Goal: Navigation & Orientation: Find specific page/section

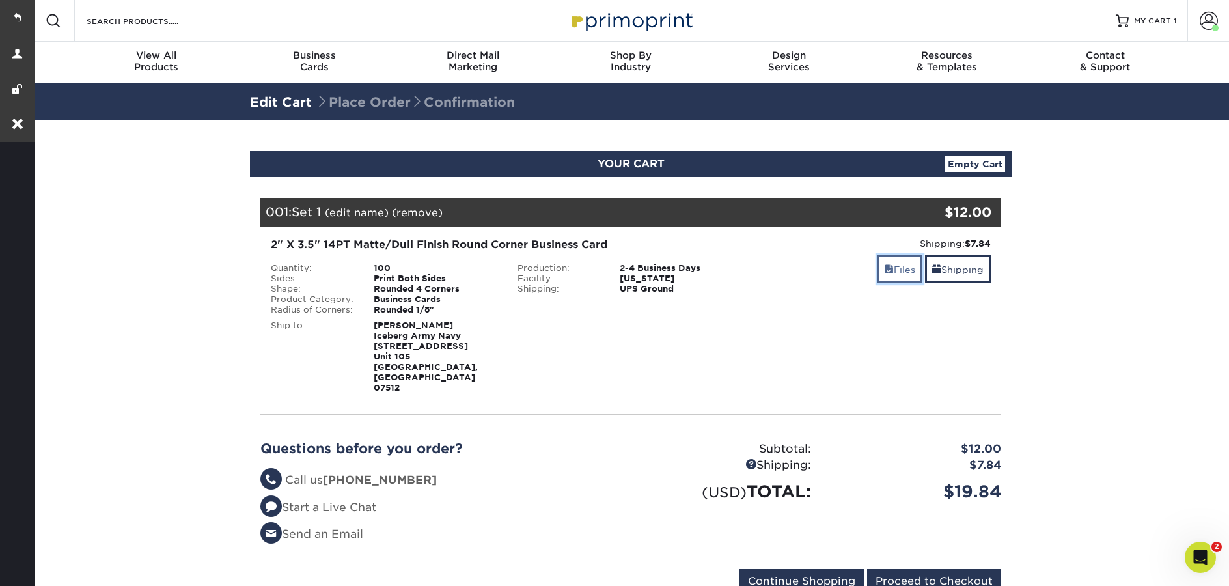
click at [893, 275] on link "Files" at bounding box center [900, 269] width 45 height 28
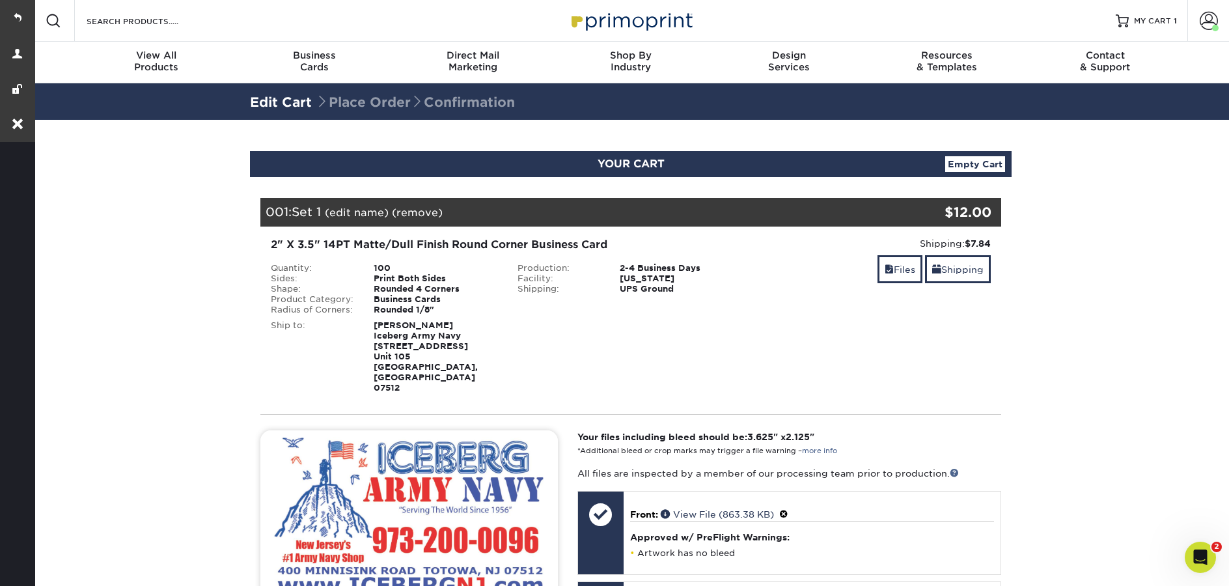
click at [630, 32] on img at bounding box center [631, 21] width 130 height 28
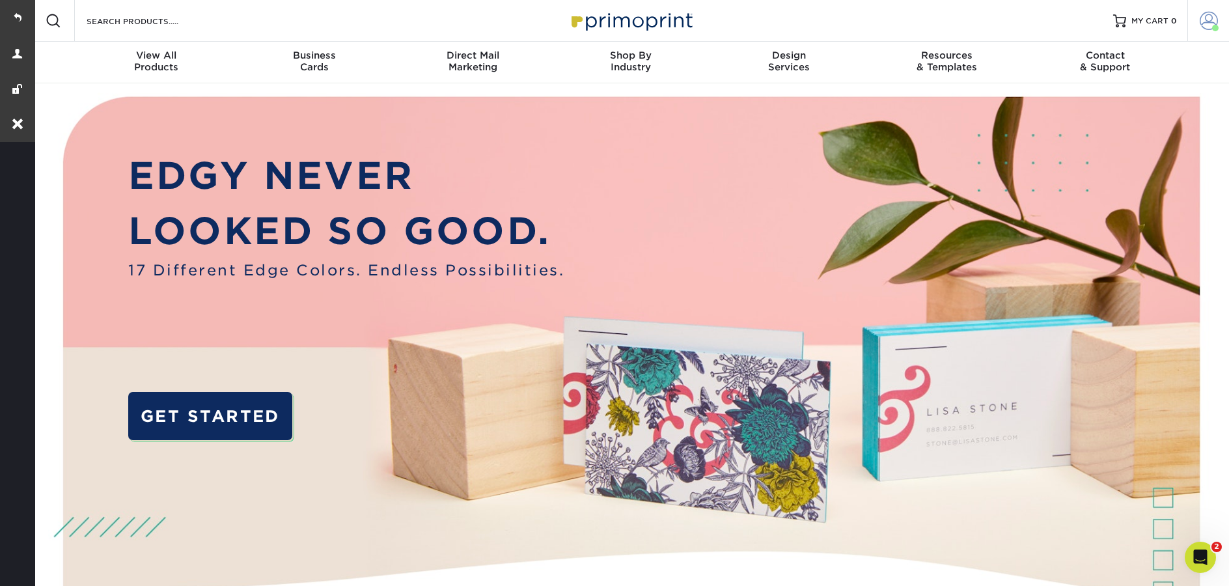
click at [1203, 24] on span at bounding box center [1209, 21] width 18 height 18
